Goal: Transaction & Acquisition: Book appointment/travel/reservation

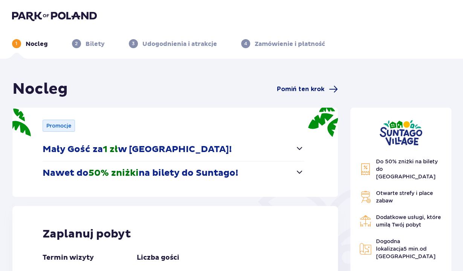
click at [314, 88] on span "Pomiń ten krok" at bounding box center [301, 89] width 48 height 8
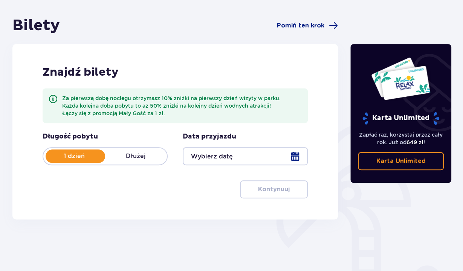
scroll to position [78, 0]
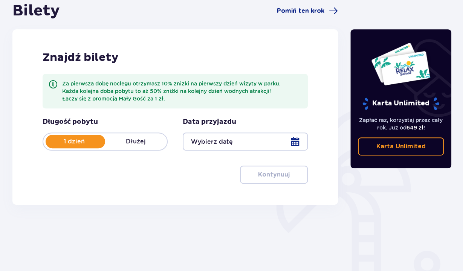
click at [91, 144] on p "1 dzień" at bounding box center [74, 142] width 62 height 8
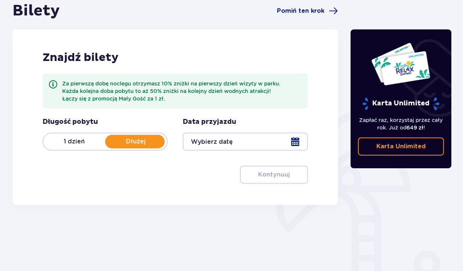
click at [132, 144] on p "Dłużej" at bounding box center [136, 142] width 62 height 8
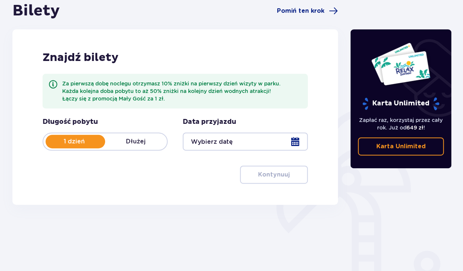
click at [132, 144] on p "Dłużej" at bounding box center [136, 142] width 62 height 8
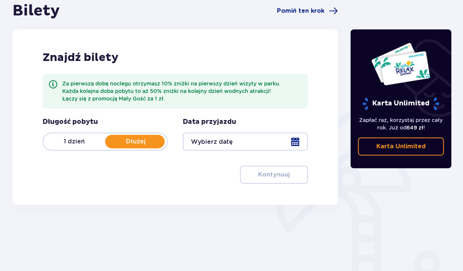
click at [297, 144] on div at bounding box center [245, 142] width 125 height 18
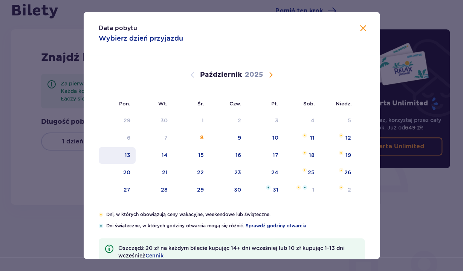
click at [130, 155] on div "13" at bounding box center [128, 156] width 6 height 8
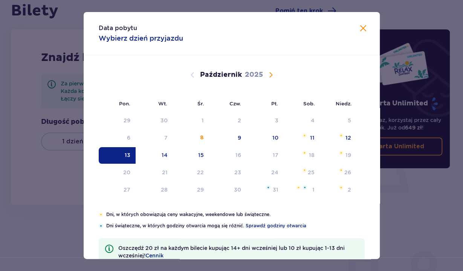
click at [130, 155] on div "13" at bounding box center [128, 156] width 6 height 8
click at [158, 154] on div "Pon. Wt. Śr. Czw. Pt. Sob. [GEOGRAPHIC_DATA]. [DATE] 1 2 3 4 5 6 7 8 9 10 11 12…" at bounding box center [232, 133] width 296 height 156
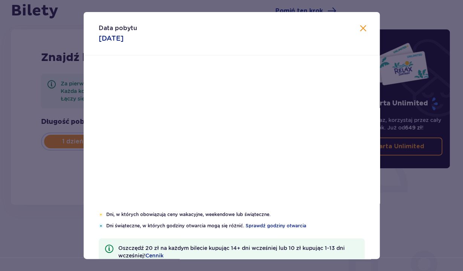
drag, startPoint x: 157, startPoint y: 155, endPoint x: 164, endPoint y: 153, distance: 7.0
click at [158, 155] on div "Pon. Wt. Śr. Czw. Pt. Sob. [GEOGRAPHIC_DATA]. [DATE] 1 2 3 4 5 6 7 8 9 10 11 12…" at bounding box center [232, 133] width 296 height 156
type input "[DATE]"
click at [164, 153] on div "Pon. Wt. Śr. Czw. Pt. Sob. [GEOGRAPHIC_DATA]. [DATE] 1 2 3 4 5 6 7 8 9 10 11 12…" at bounding box center [232, 133] width 296 height 156
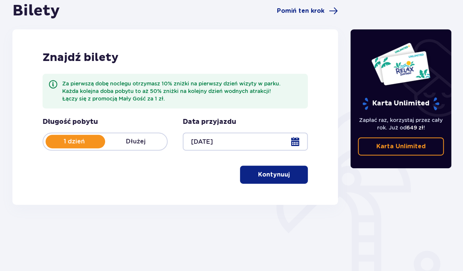
click at [133, 143] on p "Dłużej" at bounding box center [136, 142] width 62 height 8
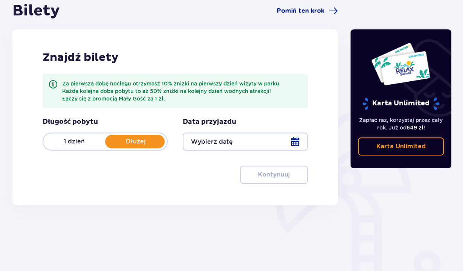
click at [79, 139] on p "1 dzień" at bounding box center [74, 142] width 62 height 8
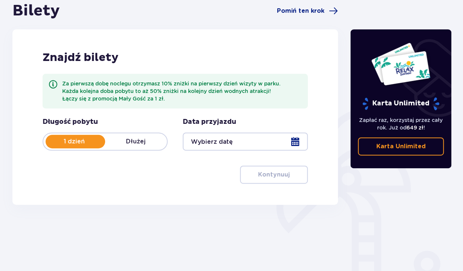
click at [252, 147] on div at bounding box center [245, 142] width 125 height 18
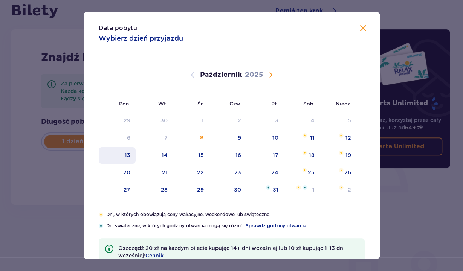
click at [132, 158] on div "13" at bounding box center [117, 155] width 37 height 17
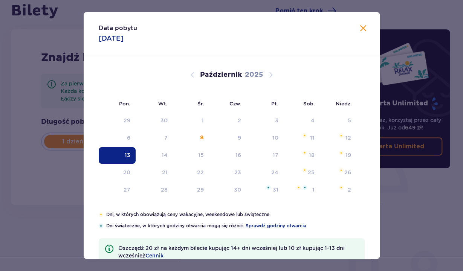
click at [134, 158] on div "13" at bounding box center [117, 155] width 37 height 17
type input "[DATE]"
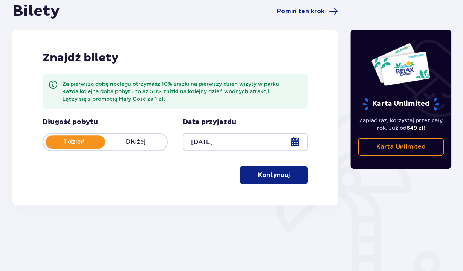
scroll to position [78, 0]
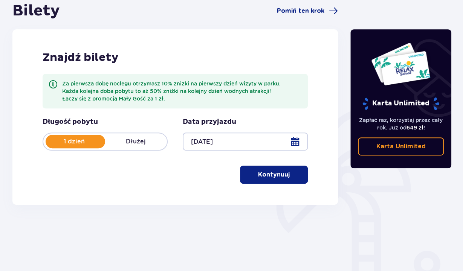
click at [270, 173] on p "Kontynuuj" at bounding box center [274, 175] width 32 height 8
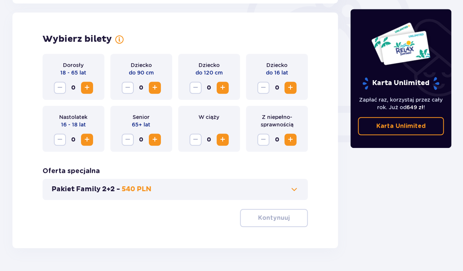
scroll to position [250, 0]
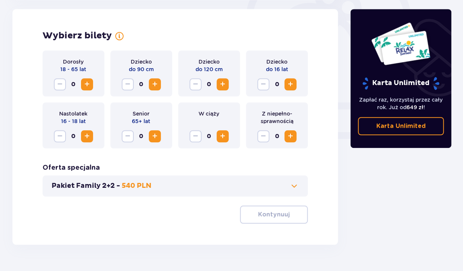
click at [88, 84] on span "Zwiększ" at bounding box center [87, 84] width 9 height 9
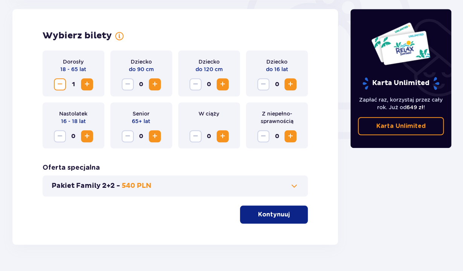
click at [84, 82] on span "Zwiększ" at bounding box center [87, 84] width 9 height 9
click at [273, 213] on p "Kontynuuj" at bounding box center [274, 215] width 32 height 8
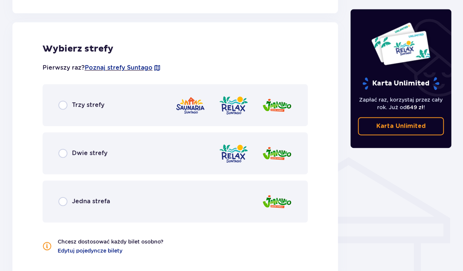
scroll to position [459, 0]
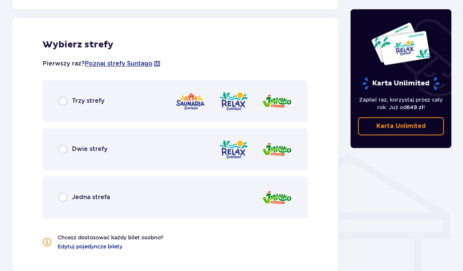
click at [67, 103] on input "radio" at bounding box center [62, 101] width 9 height 9
radio input "true"
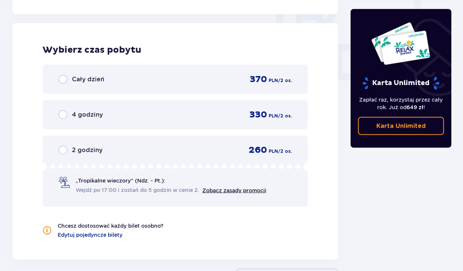
scroll to position [722, 0]
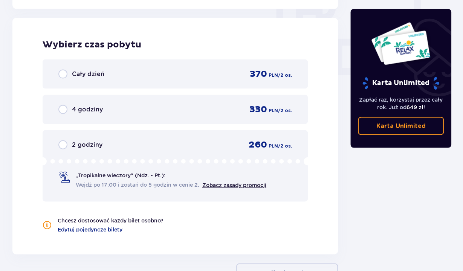
click at [62, 75] on input "radio" at bounding box center [62, 74] width 9 height 9
radio input "true"
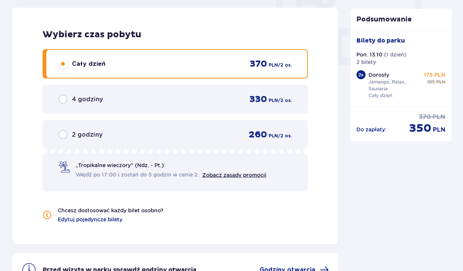
scroll to position [814, 0]
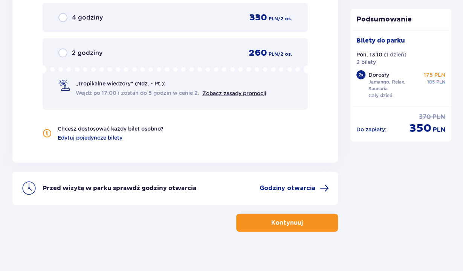
click at [295, 223] on p "Kontynuuj" at bounding box center [287, 223] width 32 height 8
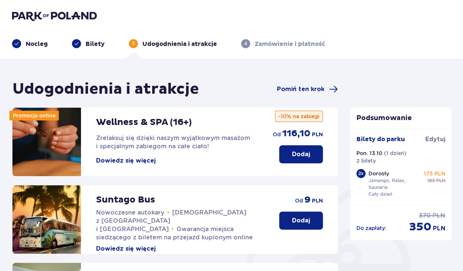
click at [37, 42] on p "Nocleg" at bounding box center [37, 44] width 22 height 8
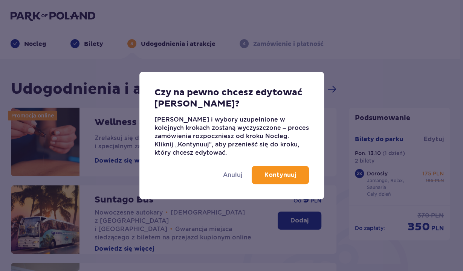
click at [275, 175] on p "Kontynuuj" at bounding box center [281, 175] width 32 height 8
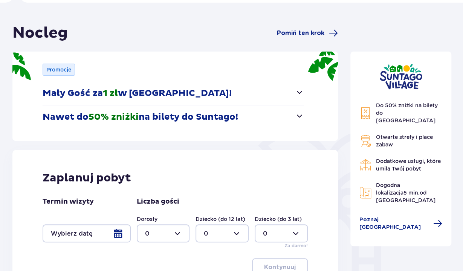
scroll to position [147, 0]
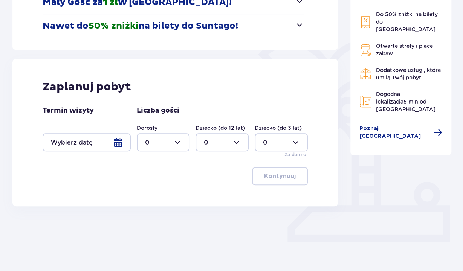
click at [120, 143] on div at bounding box center [87, 142] width 88 height 18
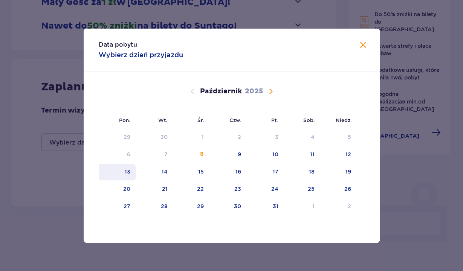
click at [131, 171] on div "13" at bounding box center [117, 172] width 37 height 17
click at [368, 42] on div "Data pobytu Wybierz dzień przyjazdu" at bounding box center [232, 50] width 296 height 43
click at [364, 45] on span "Zamknij" at bounding box center [363, 45] width 9 height 9
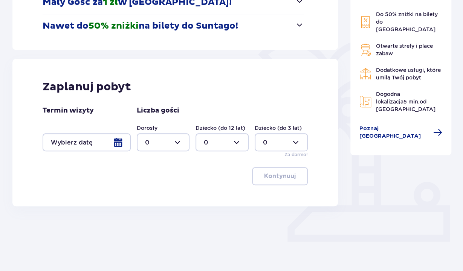
click at [115, 144] on div at bounding box center [87, 142] width 88 height 18
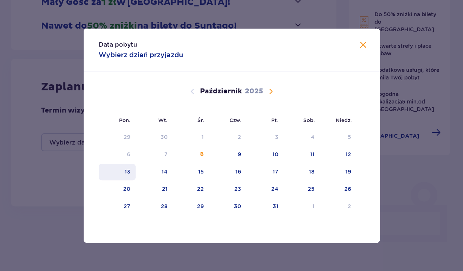
click at [128, 170] on div "13" at bounding box center [128, 172] width 6 height 8
click at [420, 195] on div "Data pobytu Wybierz dzień przyjazdu Pon. Wt. Śr. Czw. Pt. Sob. [GEOGRAPHIC_DATA…" at bounding box center [231, 135] width 463 height 271
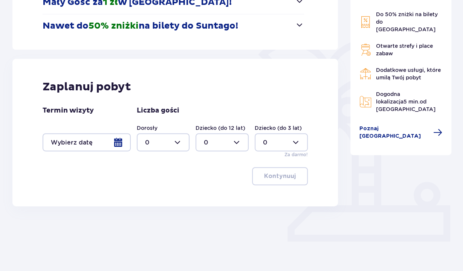
click at [80, 143] on div at bounding box center [87, 142] width 88 height 18
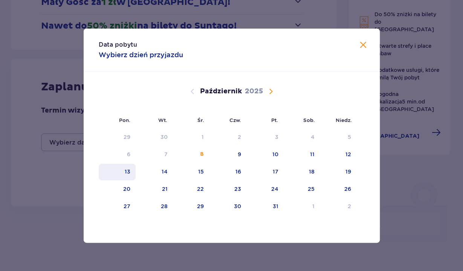
click at [134, 172] on div "13" at bounding box center [117, 172] width 37 height 17
click at [274, 91] on span "Następny miesiąc" at bounding box center [271, 91] width 9 height 9
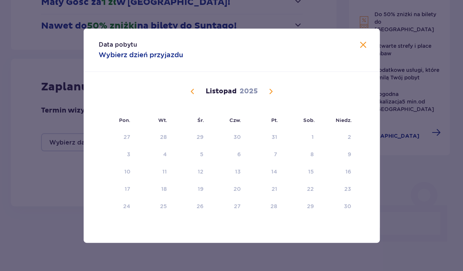
click at [188, 91] on button "Poprzedni miesiąc" at bounding box center [192, 91] width 9 height 9
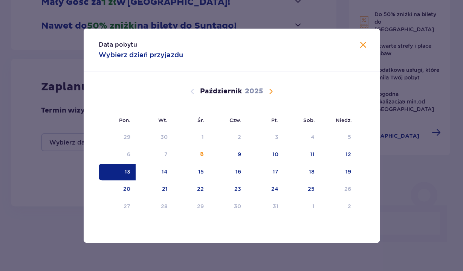
click at [152, 268] on div "Data pobytu Wybierz dzień przyjazdu Pon. Wt. Śr. Czw. Pt. Sob. [GEOGRAPHIC_DATA…" at bounding box center [231, 135] width 463 height 271
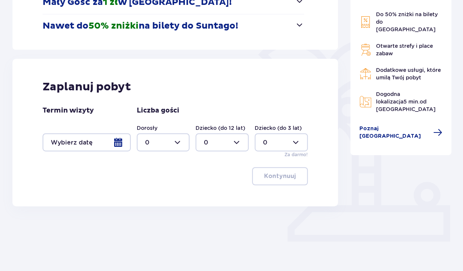
click at [180, 138] on div at bounding box center [163, 142] width 53 height 18
click at [152, 180] on div "1" at bounding box center [163, 181] width 37 height 8
type input "1"
click at [123, 143] on div at bounding box center [87, 142] width 88 height 18
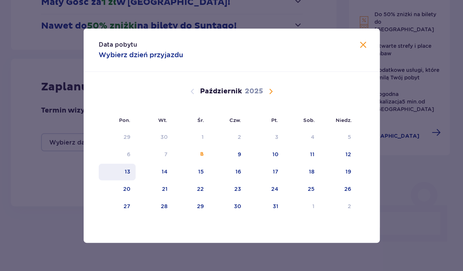
click at [134, 170] on div "13" at bounding box center [117, 172] width 37 height 17
click at [35, 150] on div "Data pobytu Wybierz dzień przyjazdu Pon. Wt. Śr. Czw. Pt. Sob. [GEOGRAPHIC_DATA…" at bounding box center [231, 135] width 463 height 271
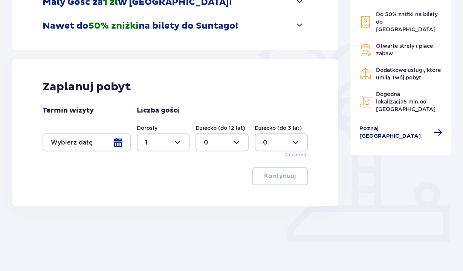
click at [389, 125] on span "Poznaj [GEOGRAPHIC_DATA]" at bounding box center [394, 132] width 69 height 15
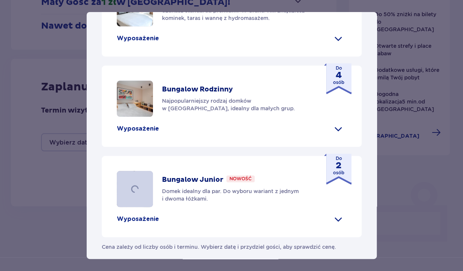
scroll to position [306, 0]
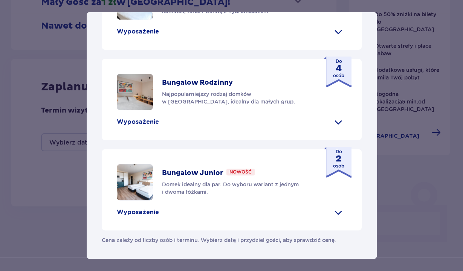
click at [134, 36] on p "Wyposażenie" at bounding box center [138, 32] width 42 height 8
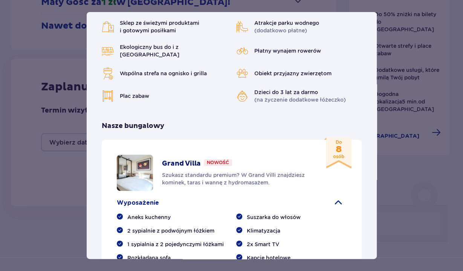
scroll to position [0, 0]
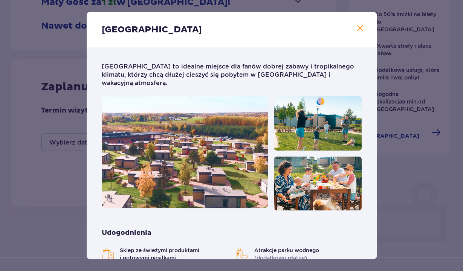
click at [362, 30] on span "Zamknij" at bounding box center [360, 28] width 9 height 9
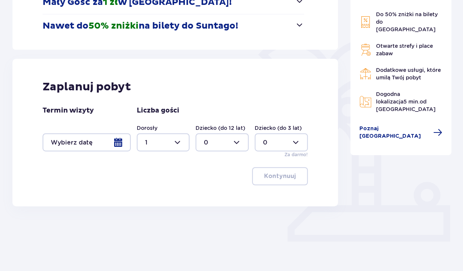
click at [376, 107] on div "Do 50% zniżki na bilety do [GEOGRAPHIC_DATA] Otwarte strefy i place zabaw Dodat…" at bounding box center [401, 76] width 83 height 130
click at [374, 125] on span "Poznaj [GEOGRAPHIC_DATA]" at bounding box center [394, 132] width 69 height 15
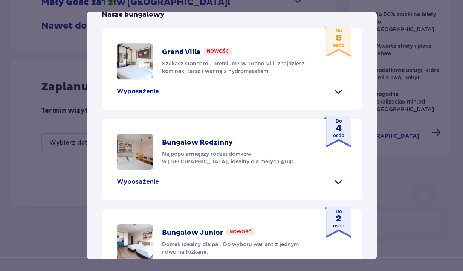
scroll to position [350, 0]
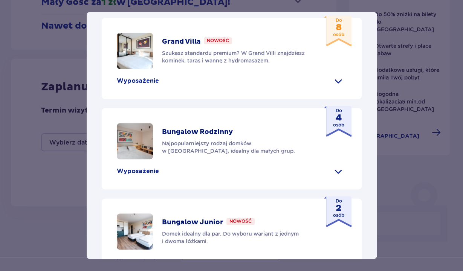
click at [134, 143] on img at bounding box center [135, 141] width 36 height 36
click at [140, 167] on p "Wyposażenie" at bounding box center [138, 171] width 42 height 8
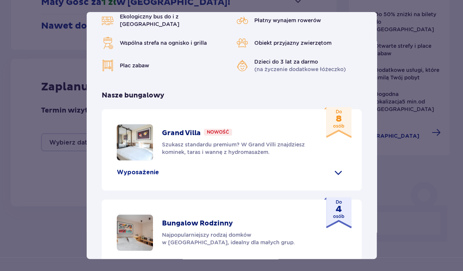
scroll to position [257, 0]
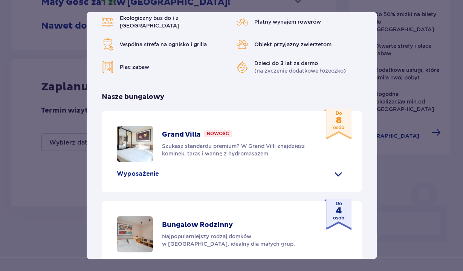
click at [137, 139] on img at bounding box center [135, 144] width 36 height 36
click at [130, 170] on p "Wyposażenie" at bounding box center [138, 174] width 42 height 8
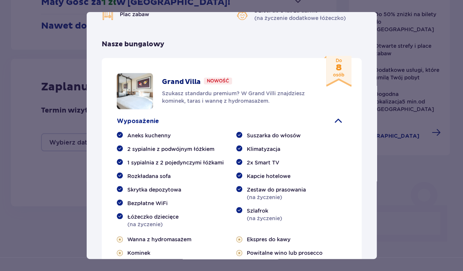
scroll to position [222, 0]
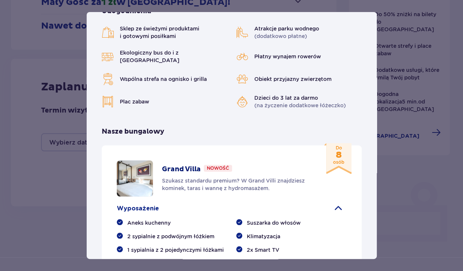
click at [133, 161] on img at bounding box center [135, 179] width 36 height 36
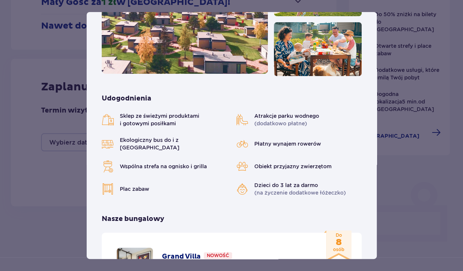
scroll to position [0, 0]
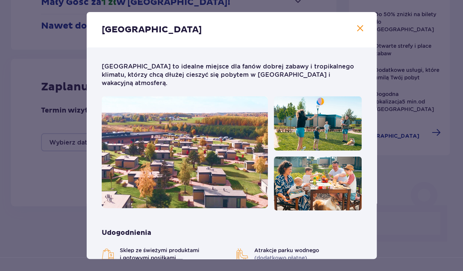
click at [358, 31] on span "Zamknij" at bounding box center [360, 28] width 9 height 9
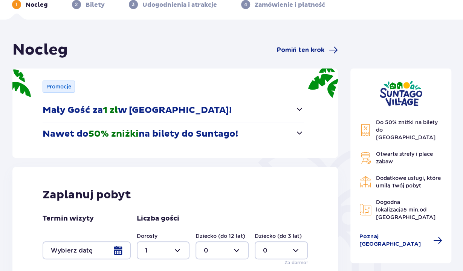
scroll to position [78, 0]
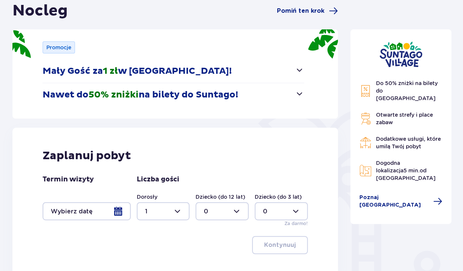
click at [92, 215] on div at bounding box center [87, 211] width 88 height 18
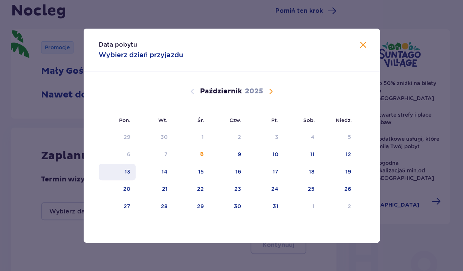
click at [135, 172] on div "13" at bounding box center [117, 172] width 37 height 17
click at [124, 168] on div "13" at bounding box center [117, 172] width 37 height 17
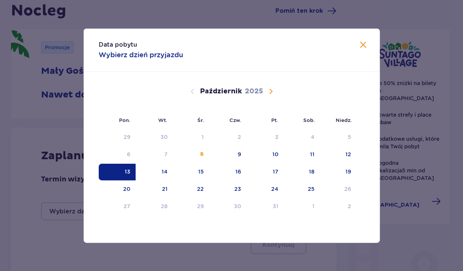
click at [124, 168] on div "13" at bounding box center [117, 172] width 37 height 17
click at [165, 170] on div "14" at bounding box center [165, 172] width 6 height 8
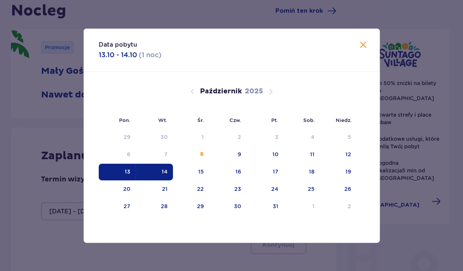
type input "[DATE] - [DATE]"
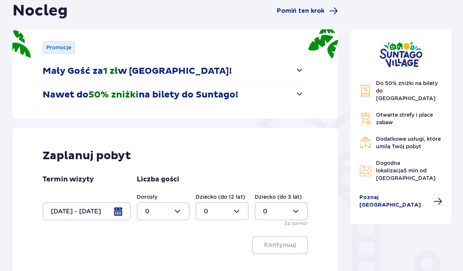
click at [176, 210] on div at bounding box center [163, 211] width 53 height 18
click at [174, 170] on div "2" at bounding box center [163, 169] width 37 height 8
type input "2"
click at [270, 244] on p "Kontynuuj" at bounding box center [280, 245] width 32 height 8
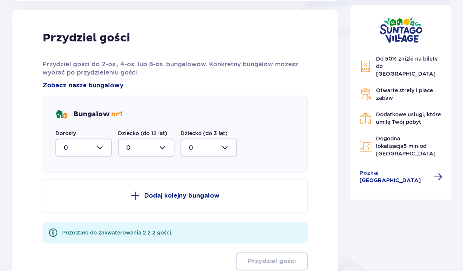
scroll to position [354, 0]
click at [100, 145] on div at bounding box center [83, 147] width 57 height 18
click at [78, 202] on div "2" at bounding box center [84, 202] width 40 height 8
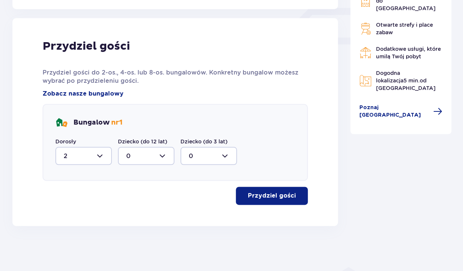
type input "2"
click at [261, 194] on p "Przydziel gości" at bounding box center [272, 196] width 48 height 8
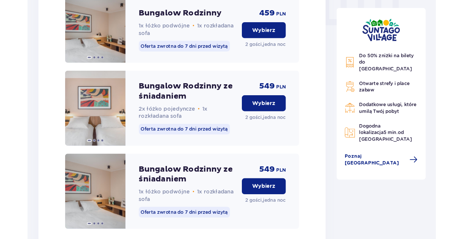
scroll to position [806, 0]
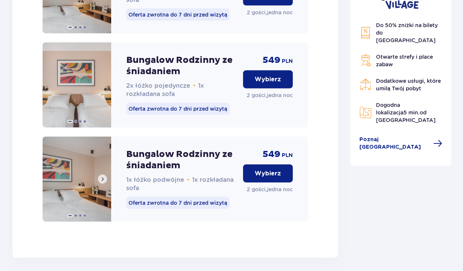
click at [102, 182] on span at bounding box center [103, 179] width 6 height 6
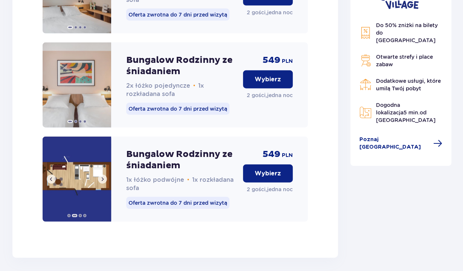
click at [80, 190] on img at bounding box center [77, 179] width 69 height 85
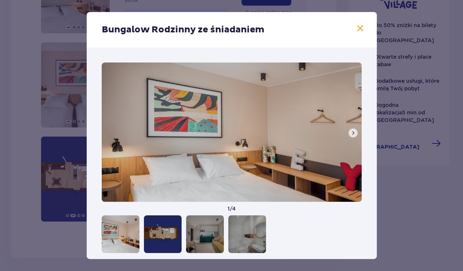
click at [356, 133] on button at bounding box center [353, 133] width 9 height 9
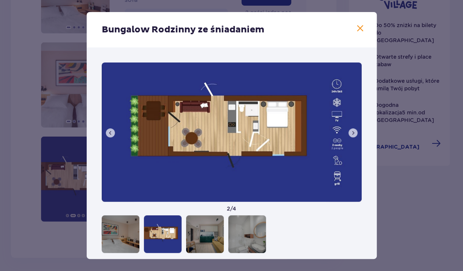
click at [356, 133] on button at bounding box center [353, 133] width 9 height 9
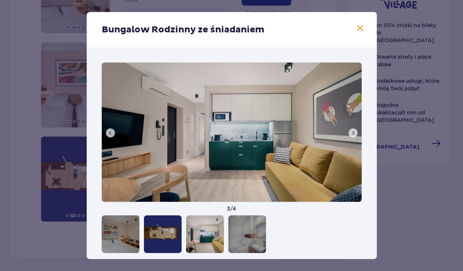
click at [356, 133] on button at bounding box center [353, 133] width 9 height 9
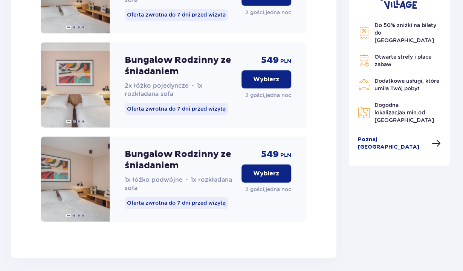
click at [356, 133] on div "Do 50% zniżki na bilety do [GEOGRAPHIC_DATA] Otwarte strefy i place zabaw Dodat…" at bounding box center [399, 68] width 101 height 195
